Goal: Task Accomplishment & Management: Complete application form

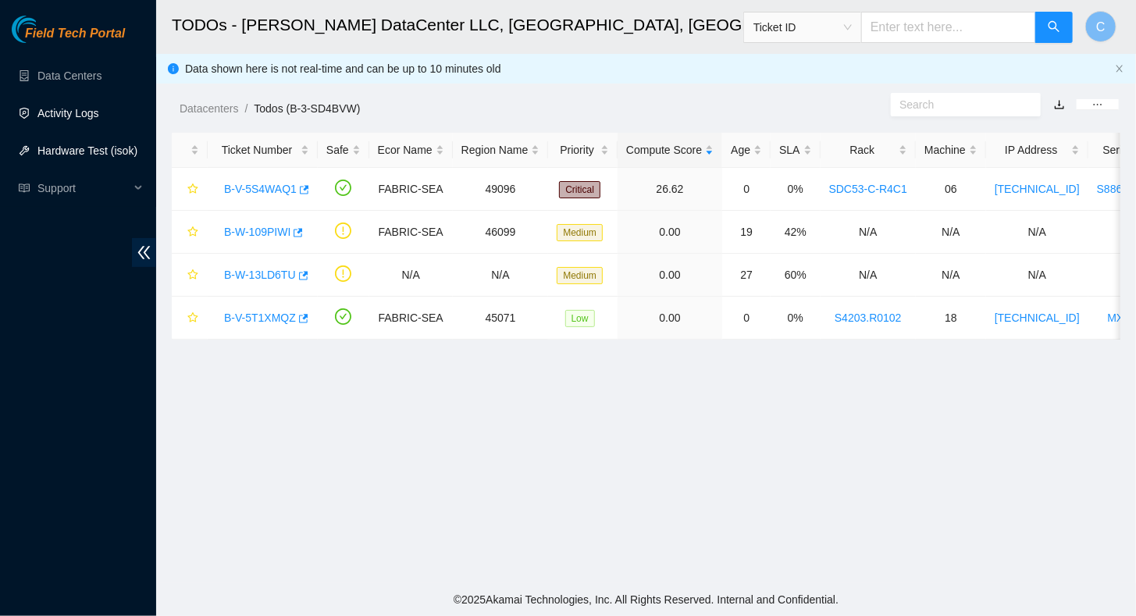
click at [71, 109] on link "Activity Logs" at bounding box center [68, 113] width 62 height 12
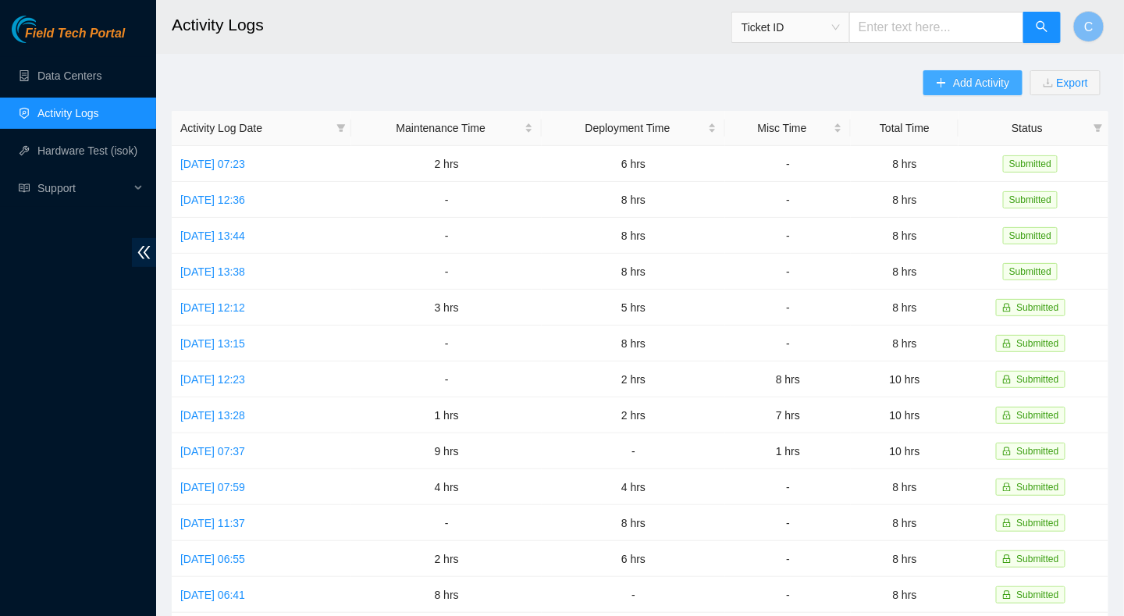
click at [975, 78] on span "Add Activity" at bounding box center [981, 82] width 56 height 17
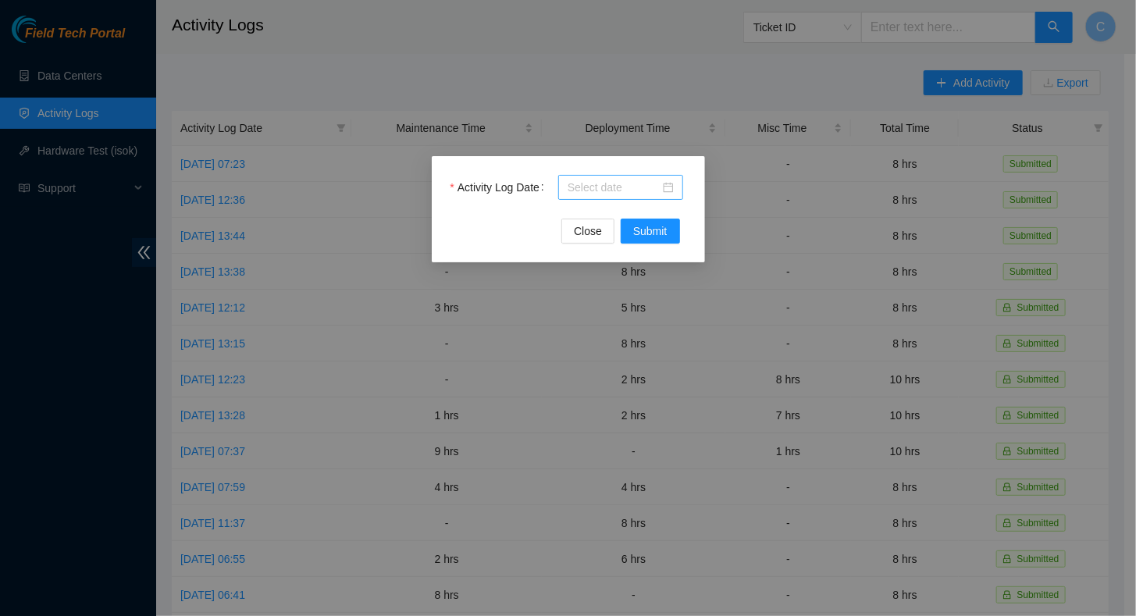
click at [648, 187] on input "Activity Log Date" at bounding box center [613, 187] width 92 height 17
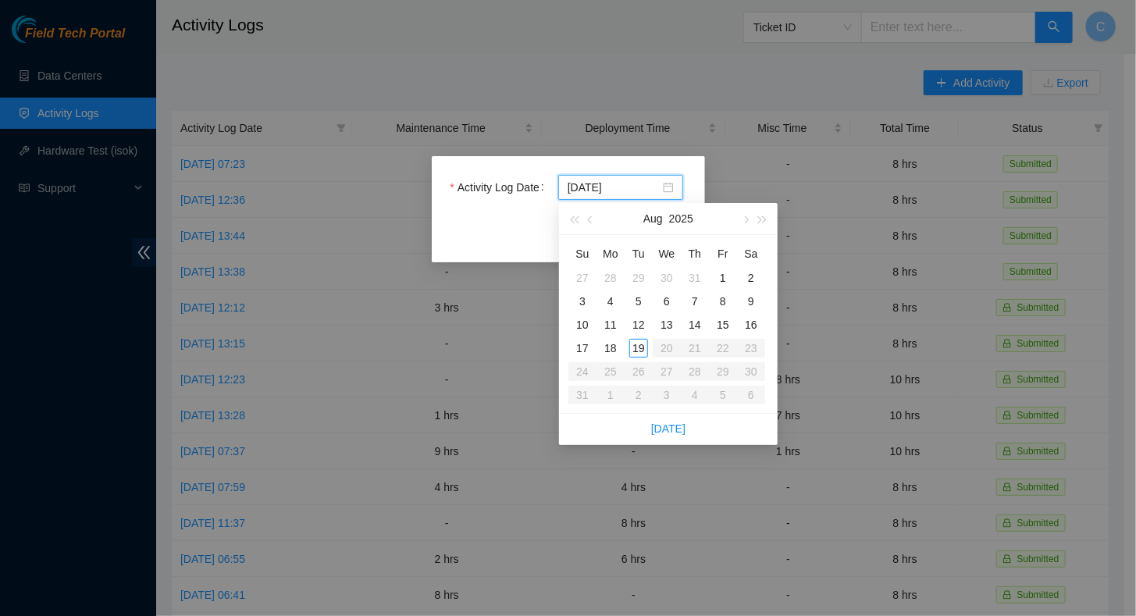
type input "2025-08-18"
type input "2025-08-19"
click at [642, 348] on div "19" at bounding box center [638, 348] width 19 height 19
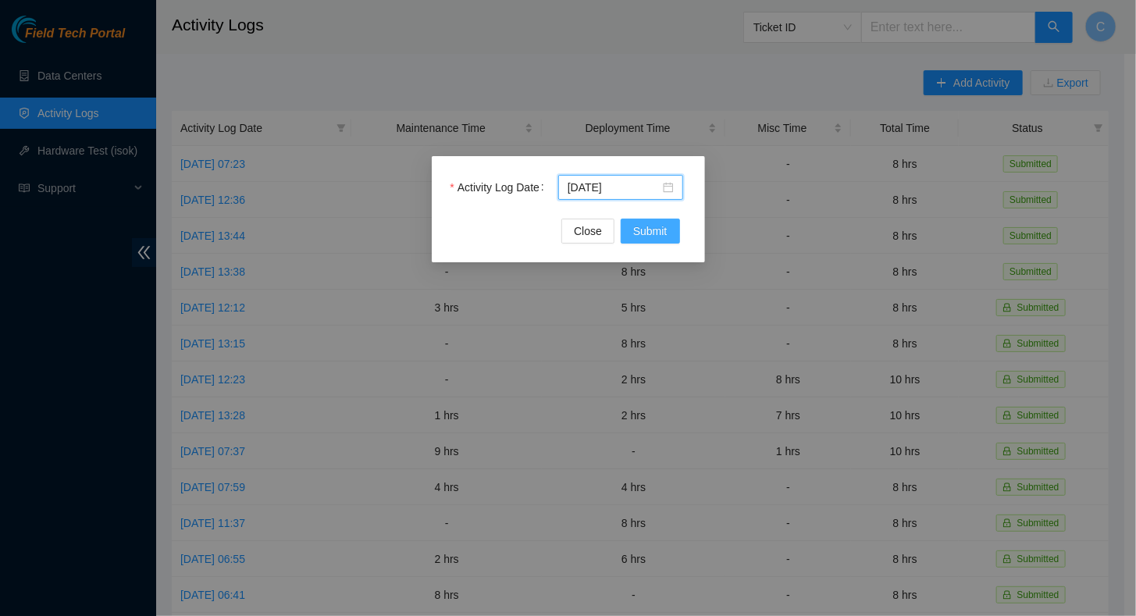
click at [659, 233] on span "Submit" at bounding box center [650, 230] width 34 height 17
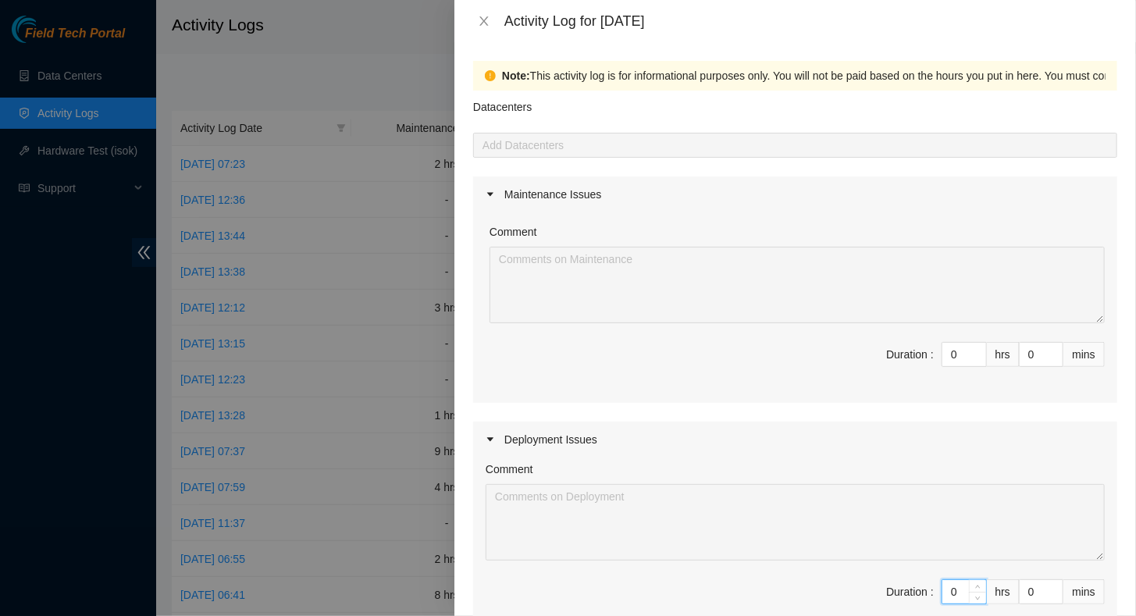
drag, startPoint x: 948, startPoint y: 594, endPoint x: 905, endPoint y: 592, distance: 43.0
click at [905, 592] on span "Duration : 0 hrs 0 mins" at bounding box center [794, 601] width 619 height 44
type input "8"
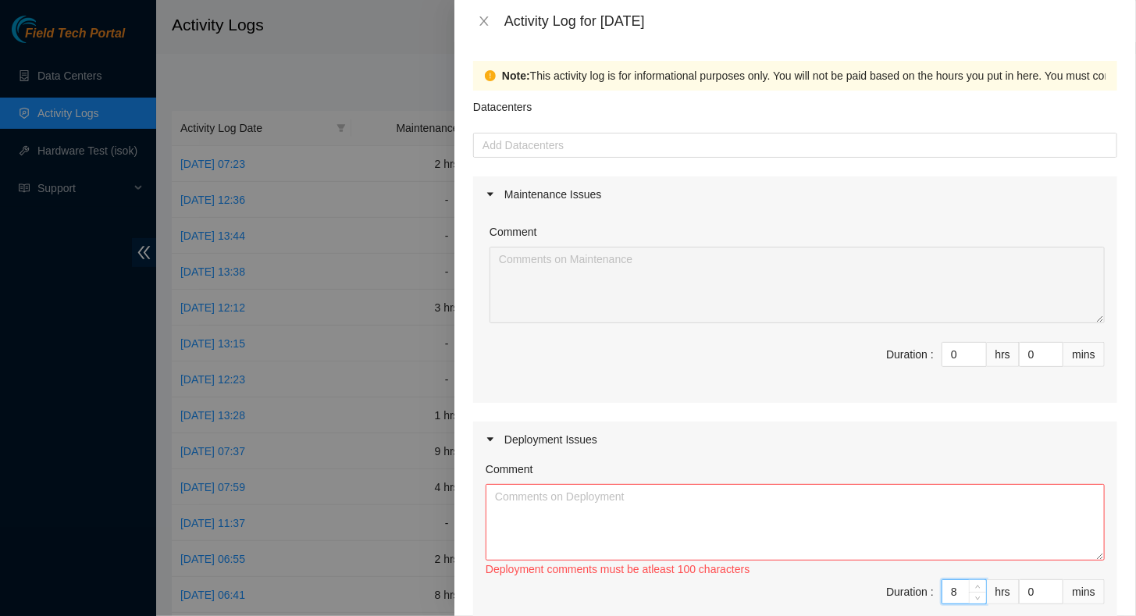
type input "8"
click at [787, 522] on textarea "Comment" at bounding box center [794, 522] width 619 height 76
paste textarea "8/19/2025: DP77027: Helped reimage mgmt switch, connected console cables to TOR…"
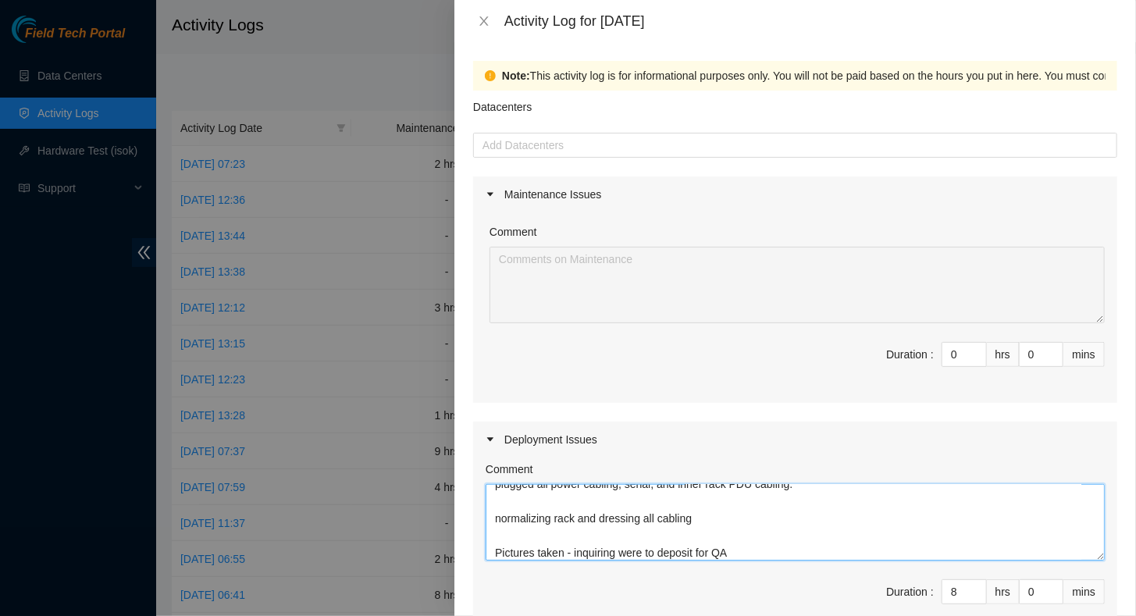
scroll to position [261, 0]
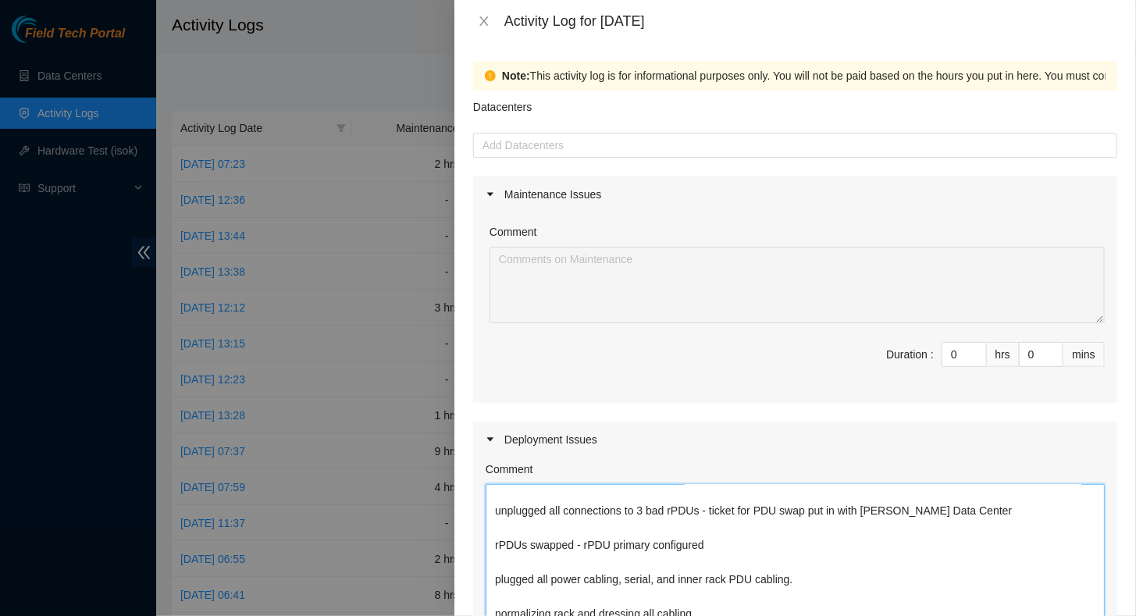
drag, startPoint x: 1086, startPoint y: 555, endPoint x: 1082, endPoint y: 585, distance: 29.9
click at [1100, 615] on html "Field Tech Portal Data Centers Activity Logs Hardware Test (isok) Support Activ…" at bounding box center [568, 308] width 1136 height 616
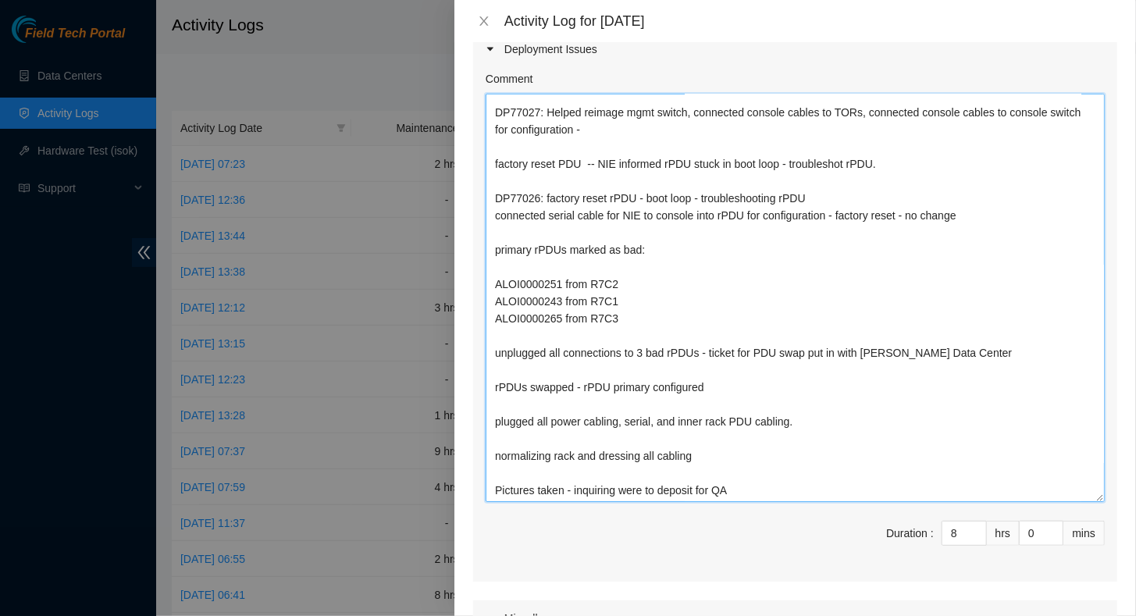
scroll to position [0, 0]
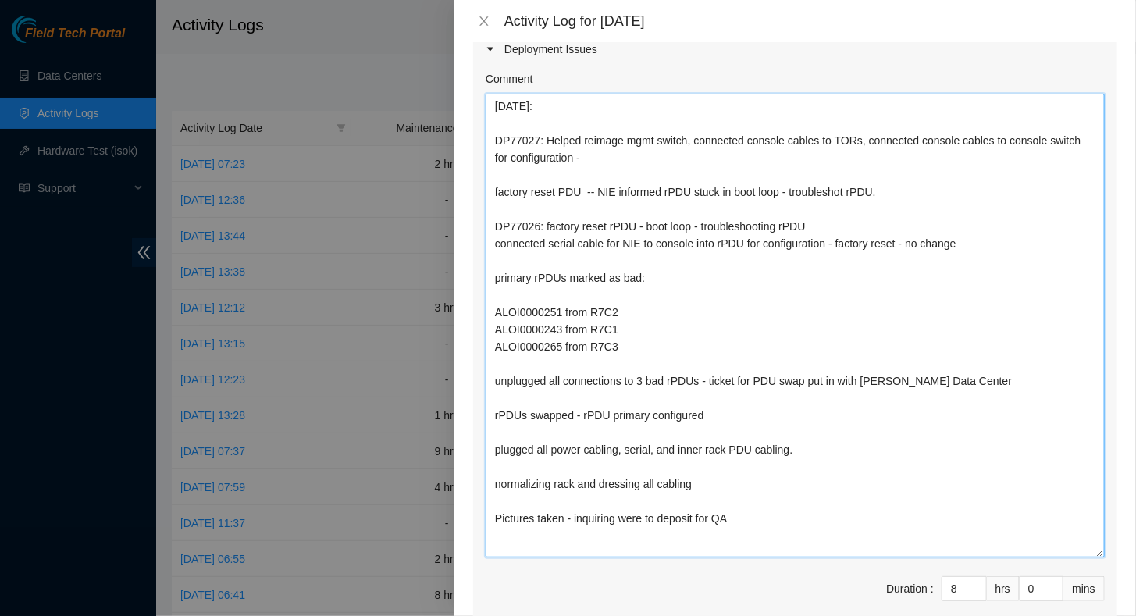
drag, startPoint x: 1087, startPoint y: 259, endPoint x: 1060, endPoint y: 549, distance: 291.6
click at [1059, 549] on textarea "8/19/2025: DP77027: Helped reimage mgmt switch, connected console cables to TOR…" at bounding box center [794, 326] width 619 height 464
click at [504, 396] on textarea "8/19/2025: DP77027: Helped reimage mgmt switch, connected console cables to TOR…" at bounding box center [794, 325] width 619 height 462
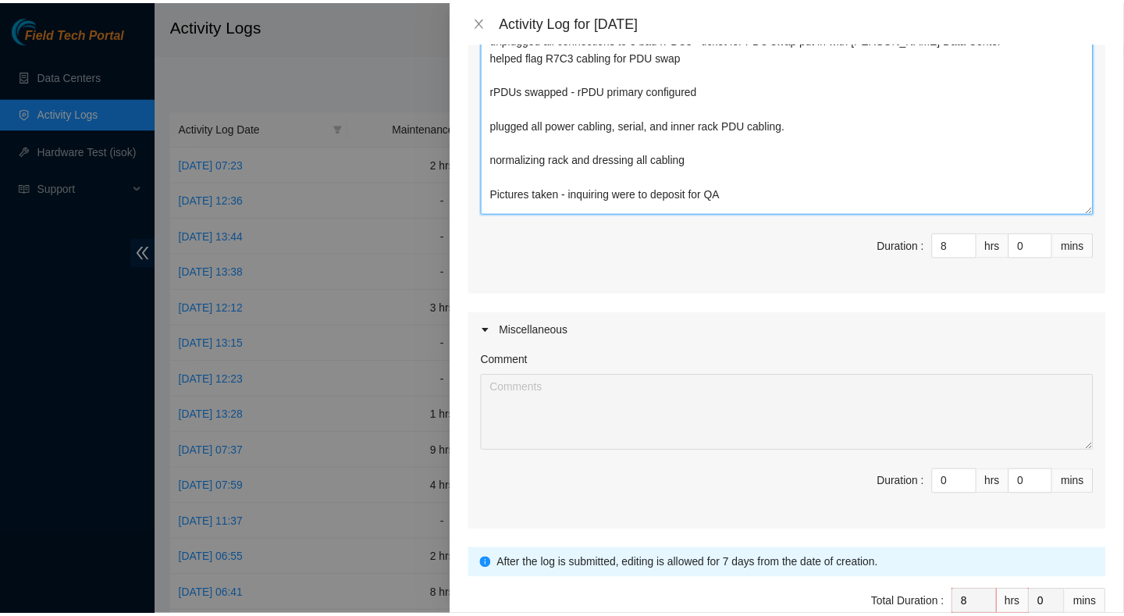
scroll to position [814, 0]
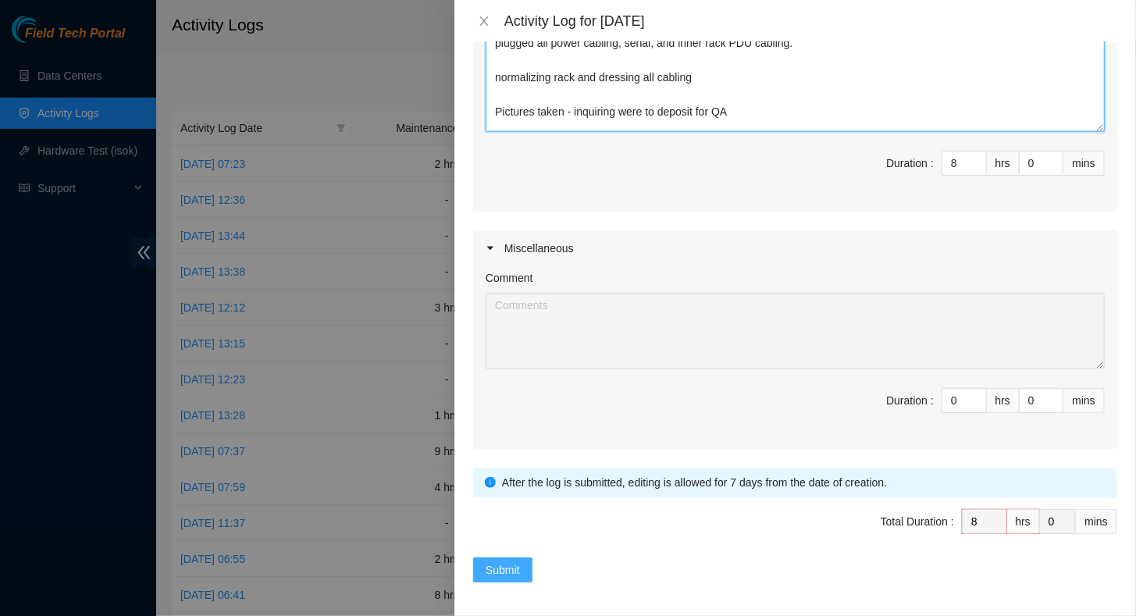
type textarea "8/19/2025: DP77027: Helped reimage mgmt switch, connected console cables to TOR…"
click at [511, 566] on span "Submit" at bounding box center [502, 569] width 34 height 17
